Goal: Book appointment/travel/reservation

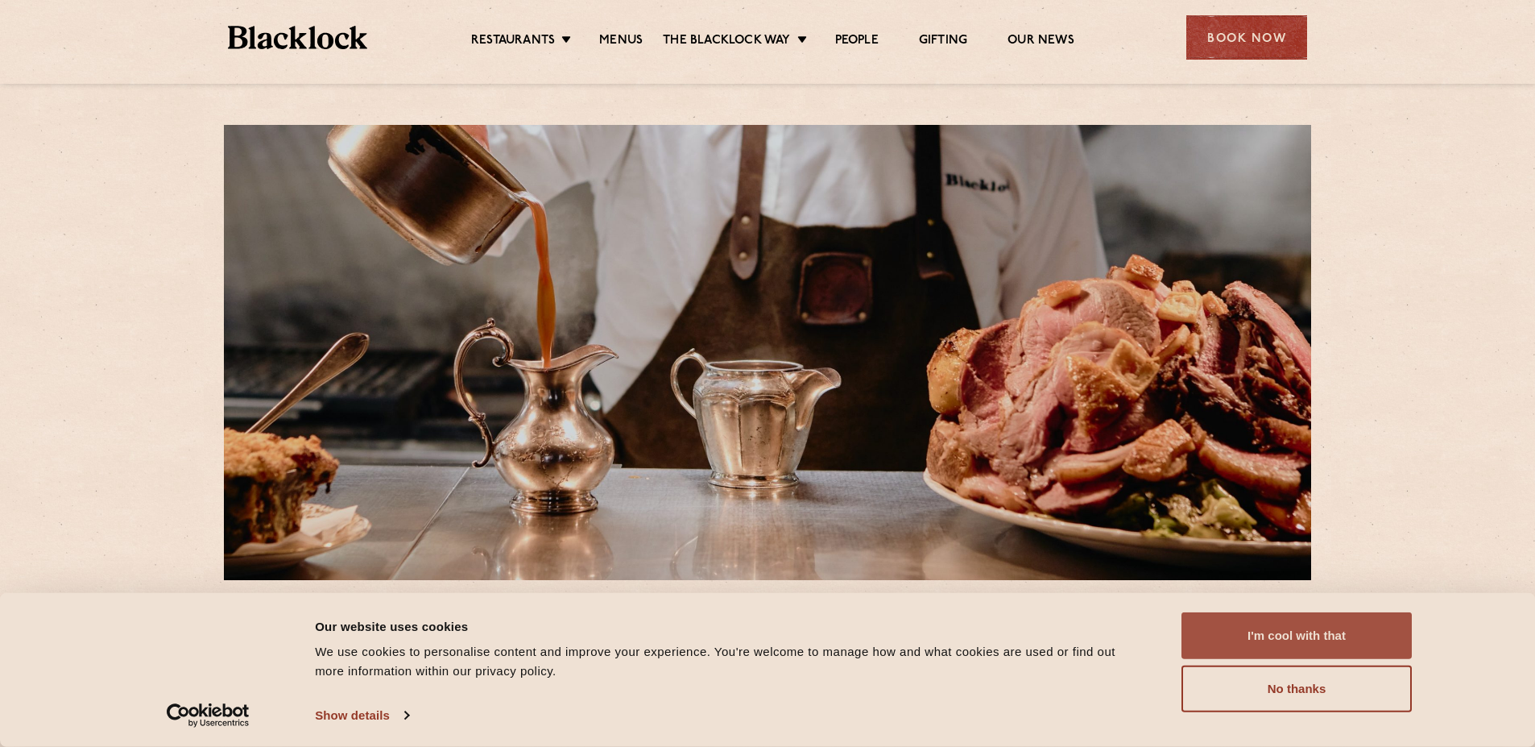
click at [1272, 630] on button "I'm cool with that" at bounding box center [1297, 635] width 230 height 47
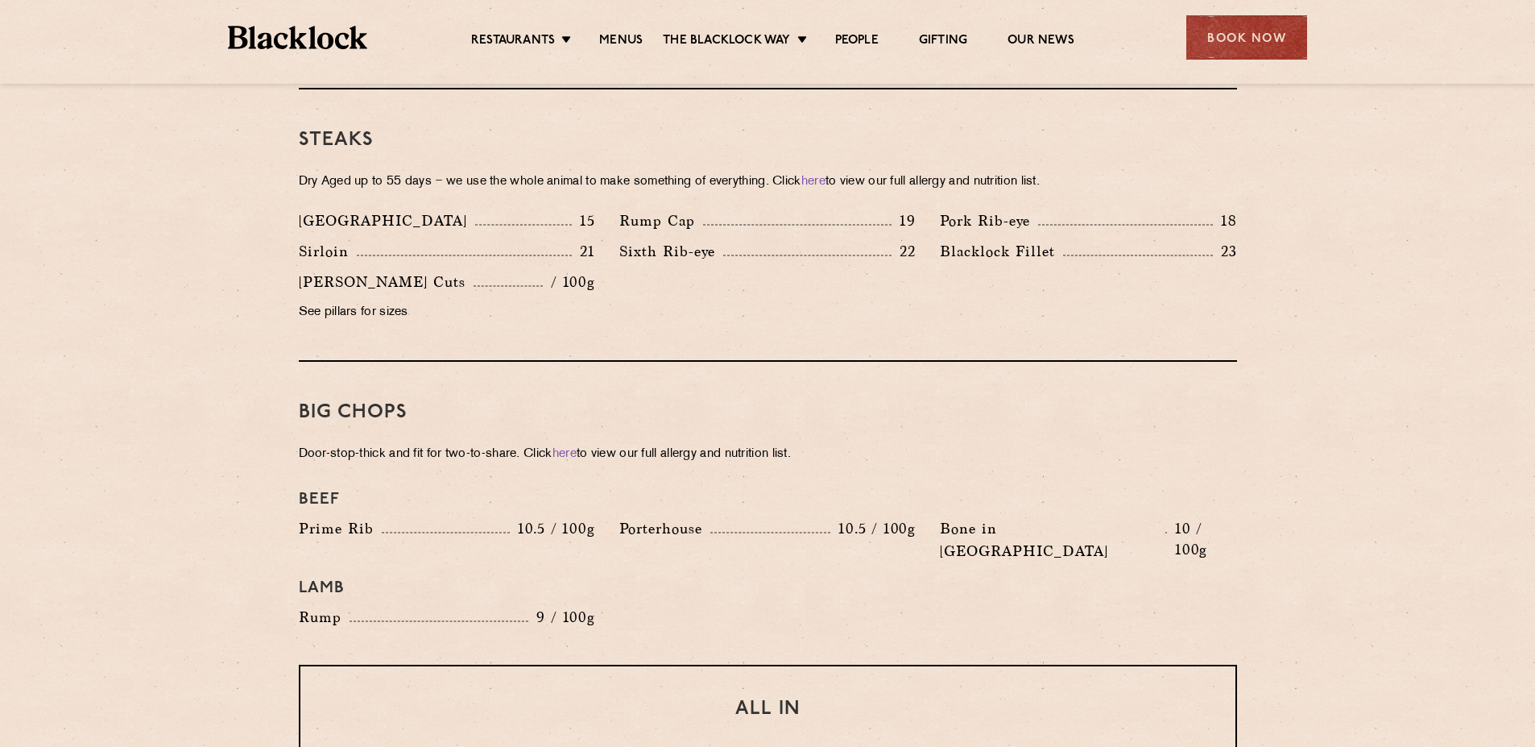
scroll to position [1289, 0]
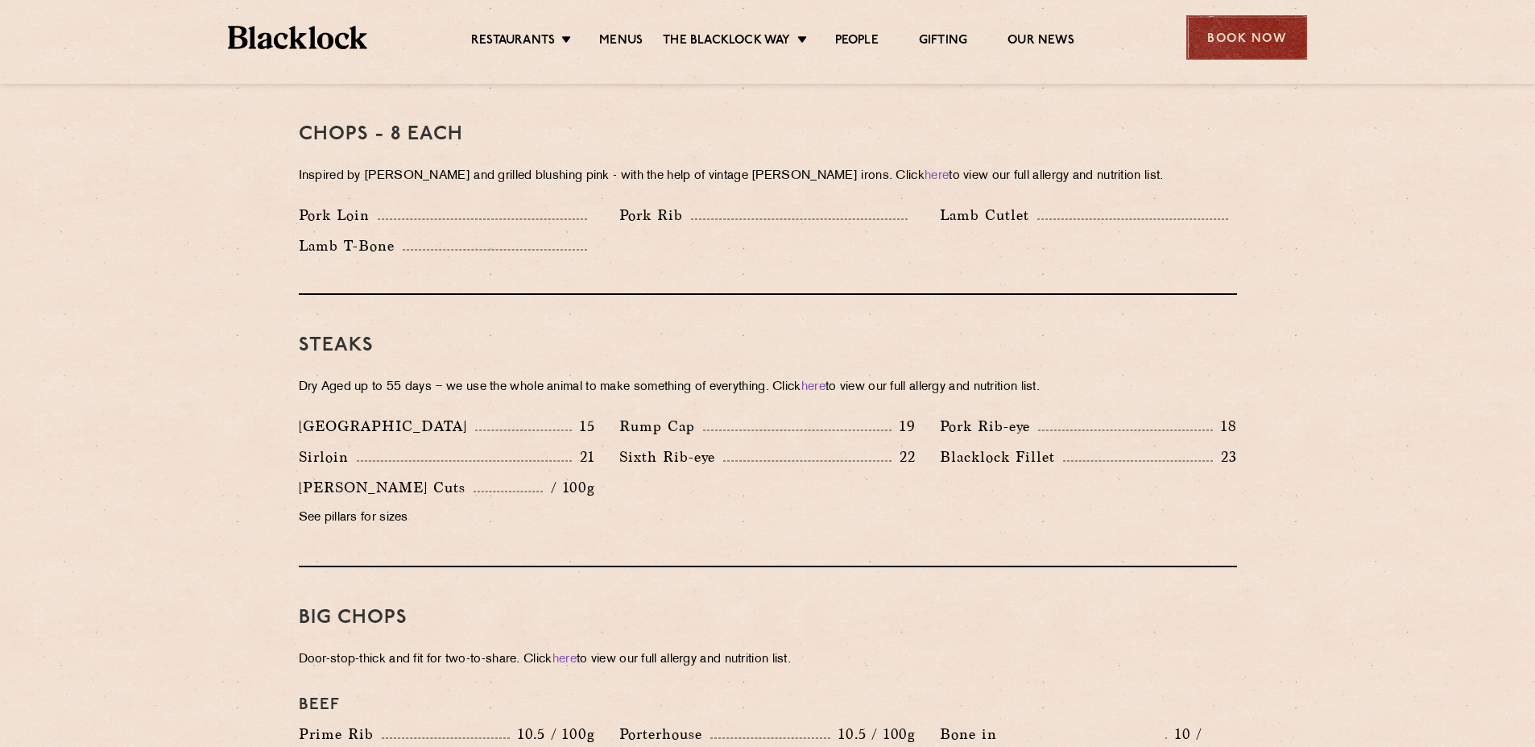
click at [1225, 30] on div "Book Now" at bounding box center [1247, 37] width 121 height 44
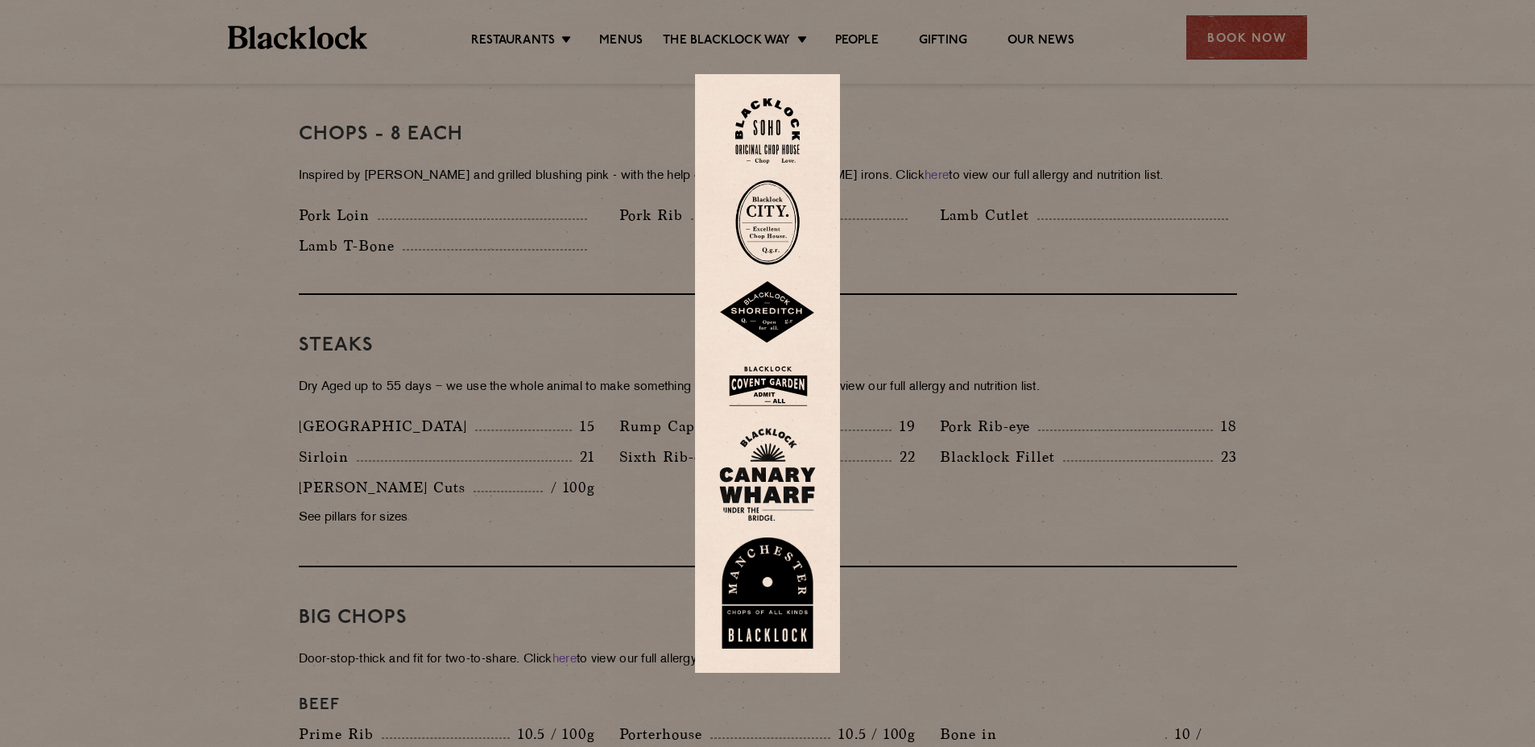
click at [781, 305] on img at bounding box center [767, 312] width 97 height 63
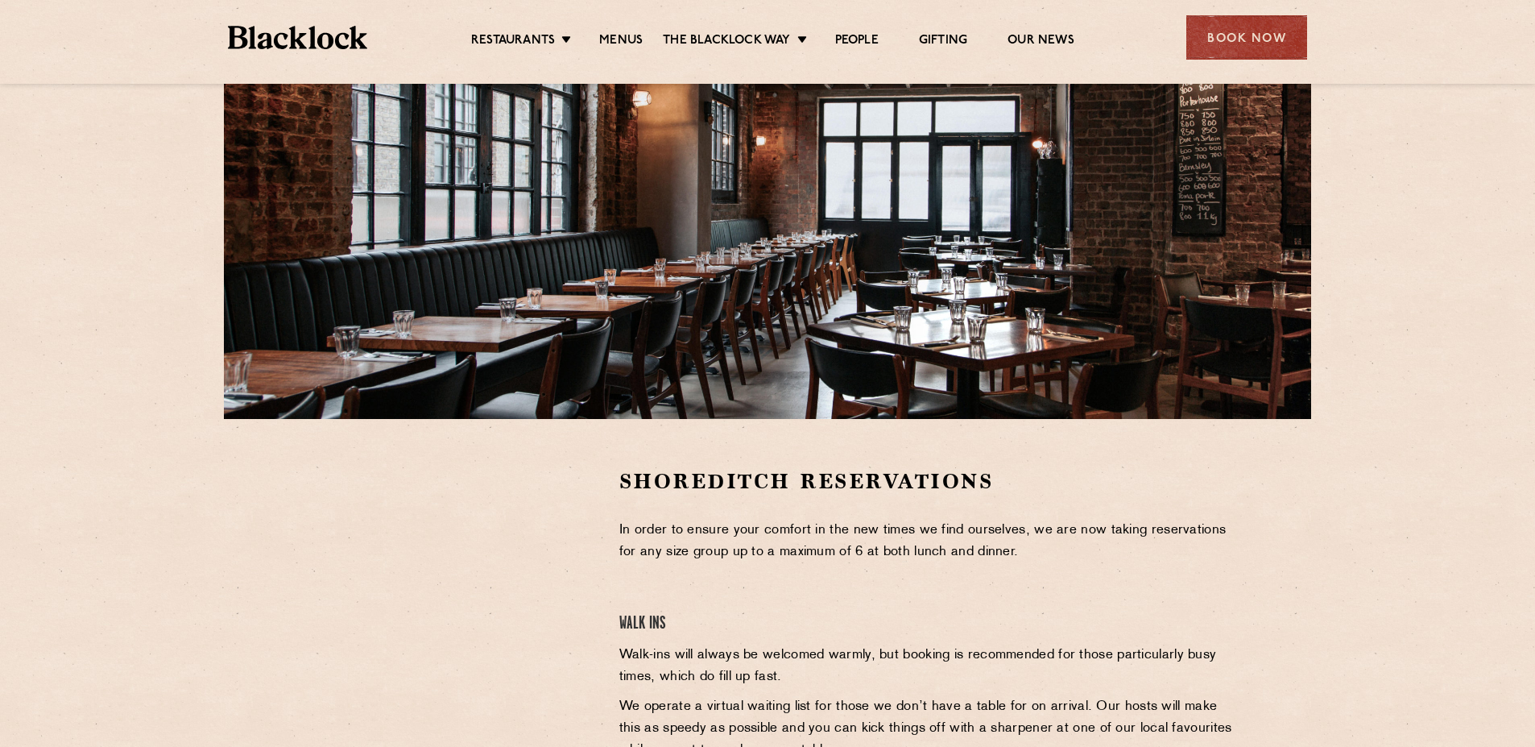
scroll to position [242, 0]
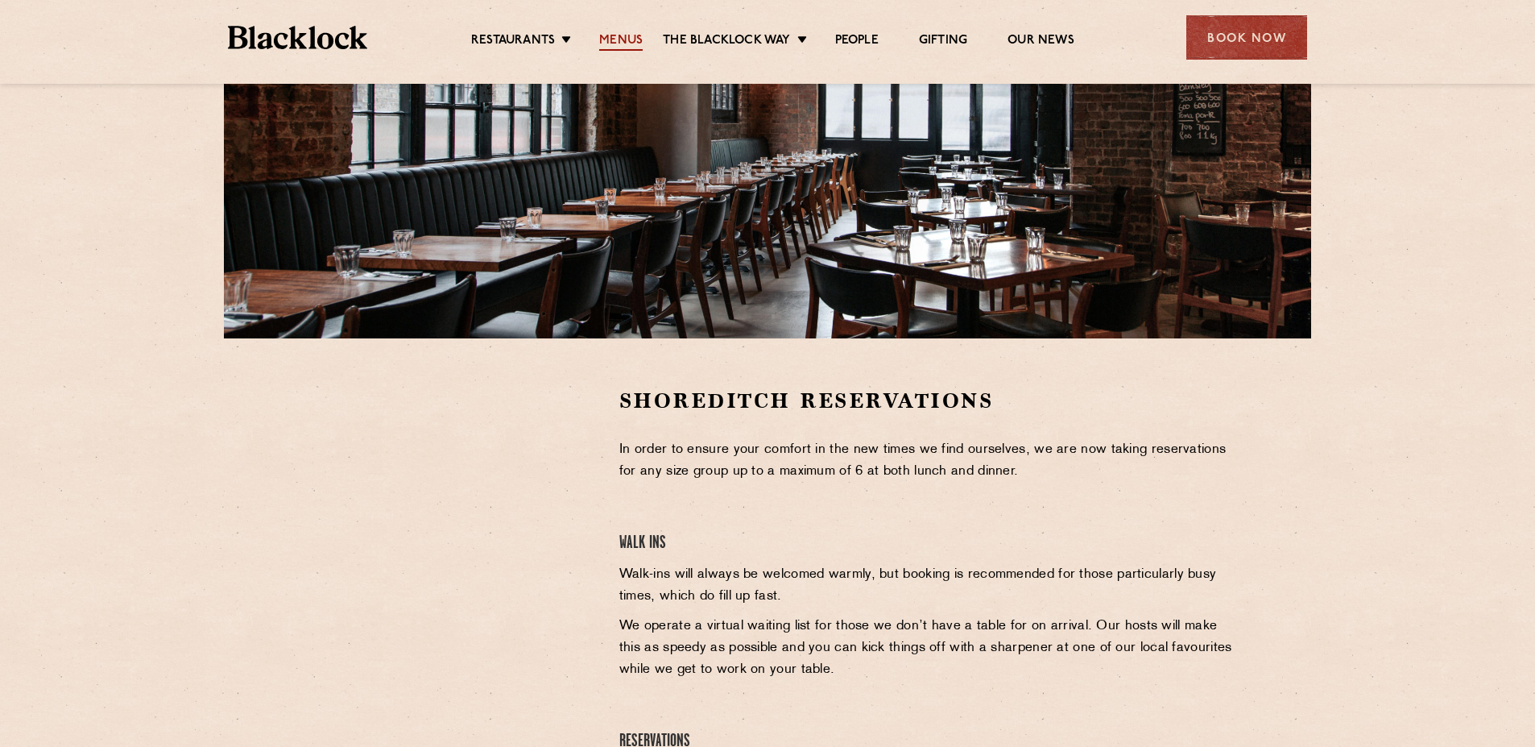
click at [634, 34] on link "Menus" at bounding box center [621, 42] width 44 height 18
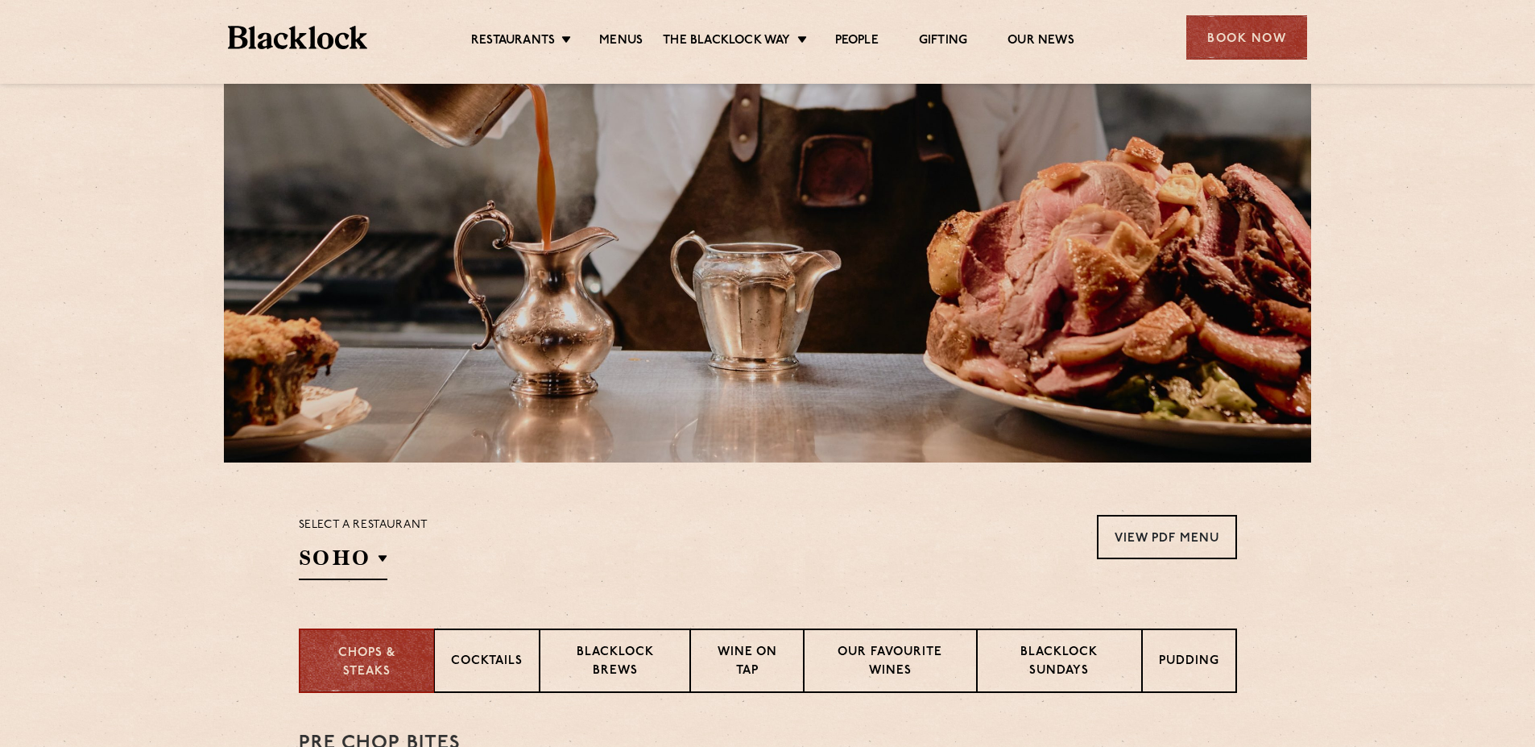
scroll to position [242, 0]
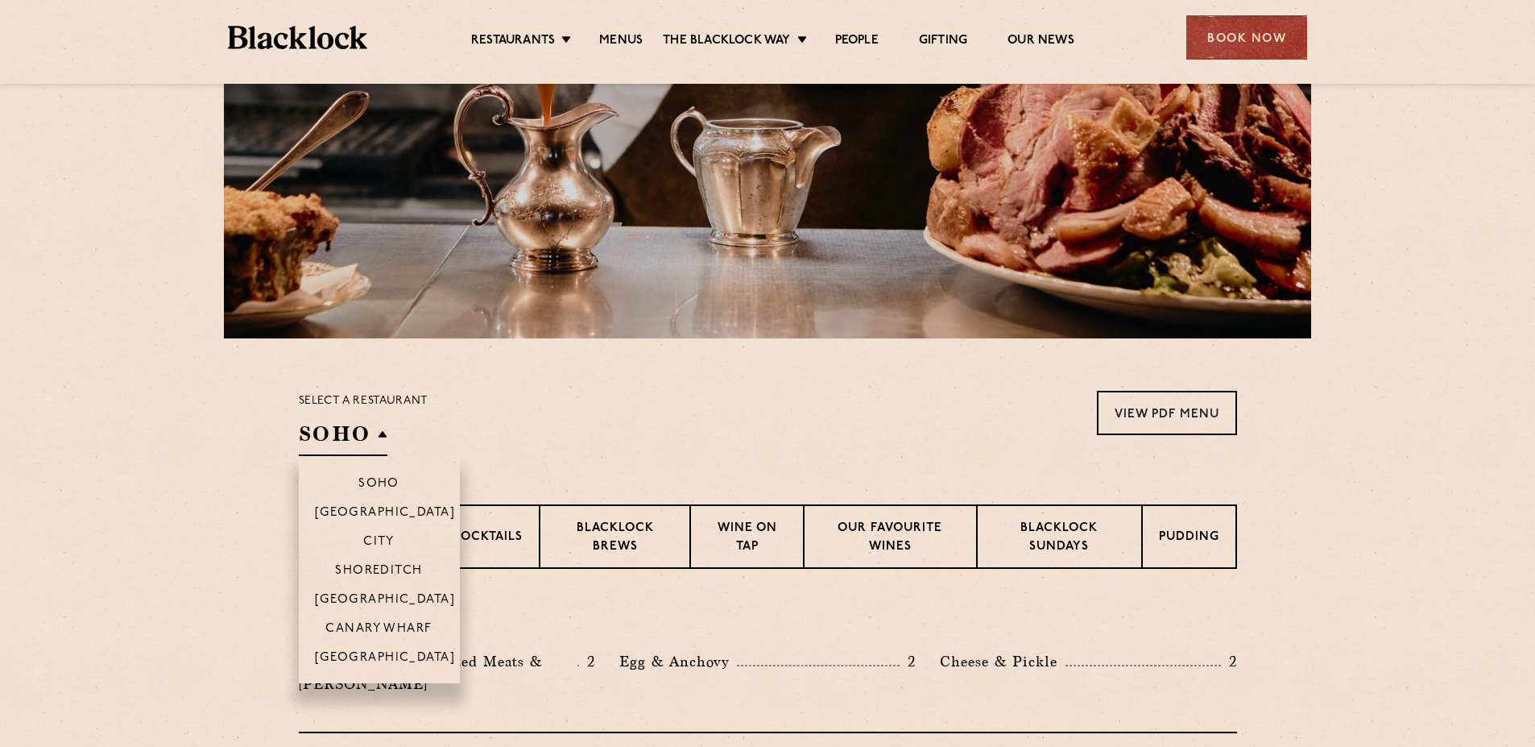
click at [383, 431] on h2 "SOHO" at bounding box center [343, 438] width 89 height 36
click at [374, 566] on p "Shoreditch" at bounding box center [379, 572] width 88 height 16
